Goal: Transaction & Acquisition: Book appointment/travel/reservation

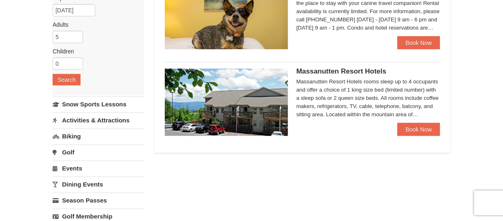
scroll to position [106, 0]
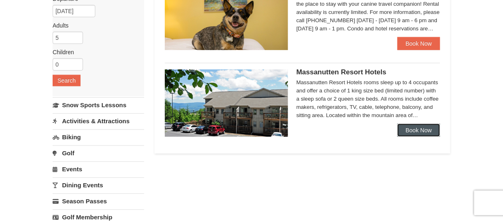
click at [400, 127] on link "Book Now" at bounding box center [418, 130] width 43 height 13
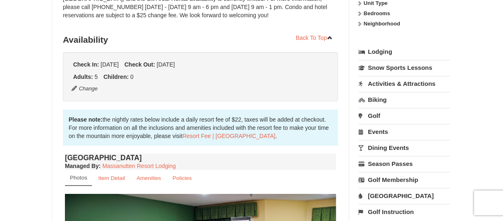
scroll to position [261, 0]
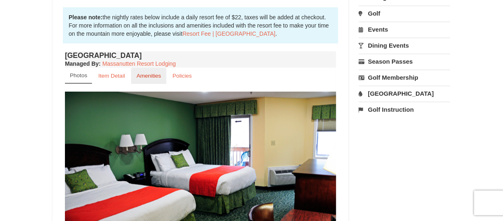
click at [139, 77] on small "Amenities" at bounding box center [148, 76] width 25 height 6
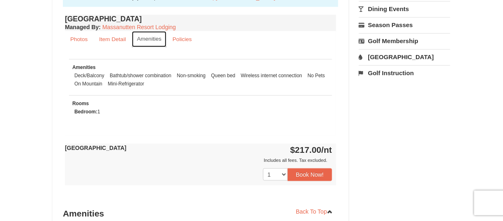
scroll to position [299, 0]
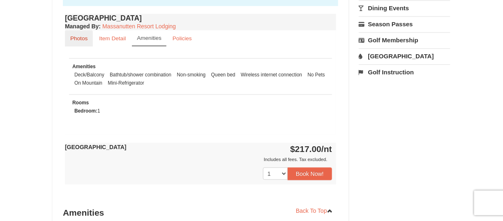
click at [90, 39] on link "Photos" at bounding box center [79, 38] width 28 height 16
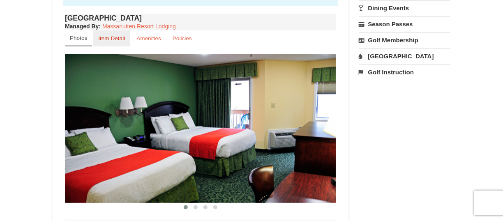
click at [104, 39] on small "Item Detail" at bounding box center [111, 38] width 27 height 6
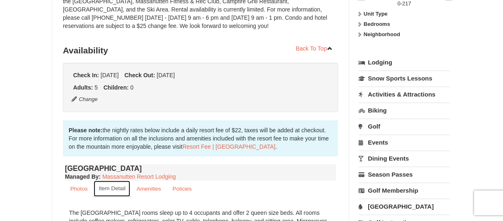
scroll to position [0, 0]
